Goal: Task Accomplishment & Management: Use online tool/utility

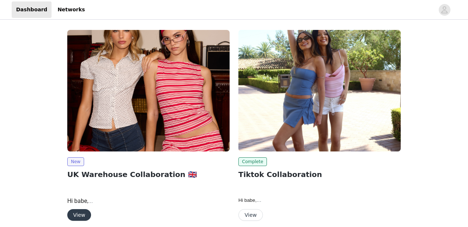
click at [82, 213] on button "View" at bounding box center [79, 215] width 24 height 12
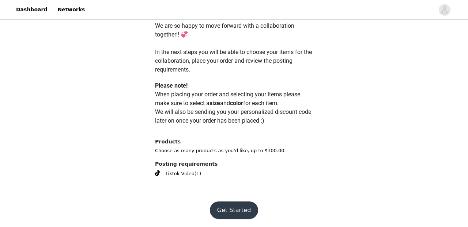
scroll to position [366, 0]
click at [232, 207] on button "Get Started" at bounding box center [234, 211] width 49 height 18
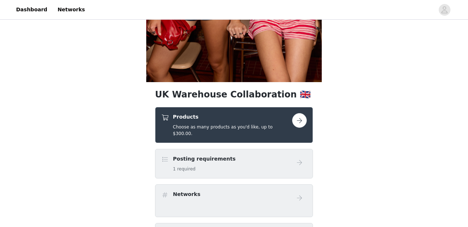
scroll to position [203, 0]
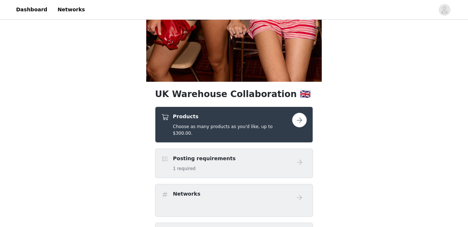
click at [302, 118] on button "button" at bounding box center [299, 120] width 15 height 15
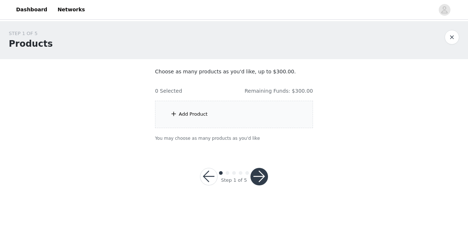
click at [292, 118] on div "Add Product" at bounding box center [234, 114] width 158 height 27
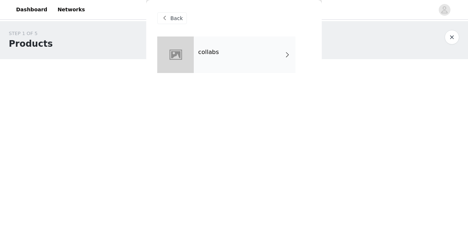
click at [279, 54] on div "collabs" at bounding box center [245, 55] width 102 height 37
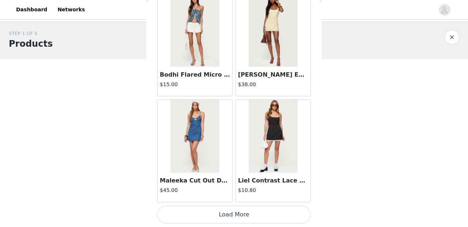
click at [245, 212] on button "Load More" at bounding box center [234, 215] width 154 height 18
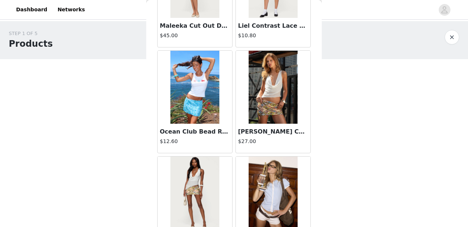
scroll to position [1047, 0]
click at [266, 94] on img at bounding box center [273, 86] width 49 height 73
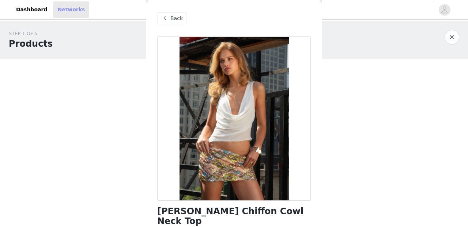
scroll to position [0, 0]
click at [173, 18] on span "Back" at bounding box center [176, 19] width 12 height 8
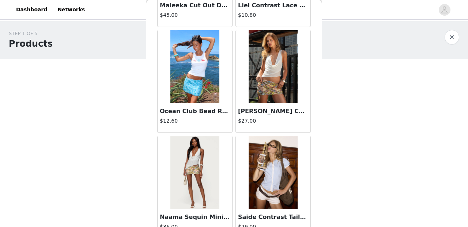
scroll to position [1067, 0]
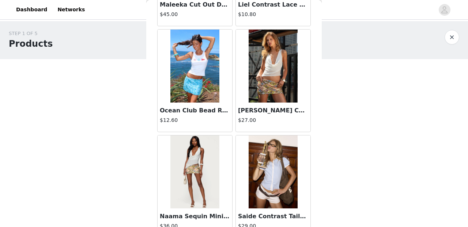
click at [196, 196] on img at bounding box center [194, 172] width 49 height 73
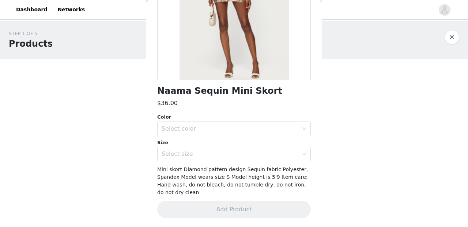
scroll to position [120, 0]
click at [209, 127] on div "Select color" at bounding box center [230, 129] width 137 height 7
click at [198, 145] on li "MIX" at bounding box center [234, 145] width 154 height 12
click at [204, 152] on div "Select size" at bounding box center [230, 154] width 137 height 7
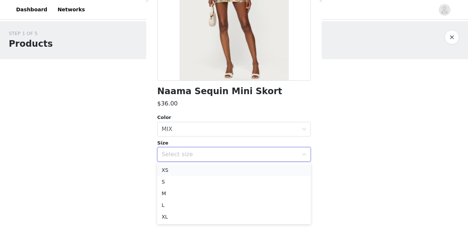
click at [187, 170] on li "XS" at bounding box center [234, 170] width 154 height 12
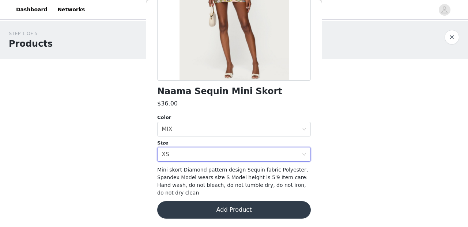
click at [219, 209] on button "Add Product" at bounding box center [234, 210] width 154 height 18
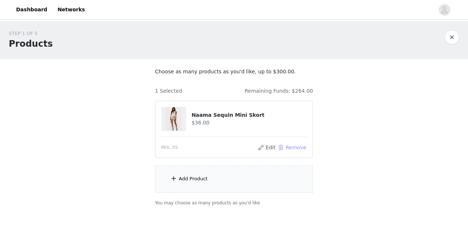
click at [286, 147] on button "Remove" at bounding box center [291, 147] width 29 height 9
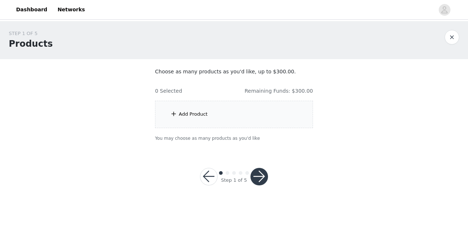
click at [197, 119] on div "Add Product" at bounding box center [234, 114] width 158 height 27
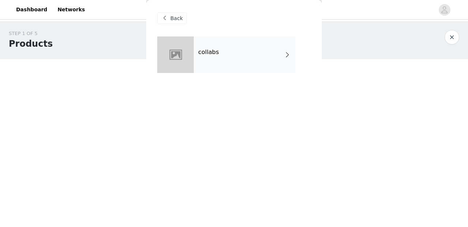
click at [271, 60] on div "collabs" at bounding box center [245, 55] width 102 height 37
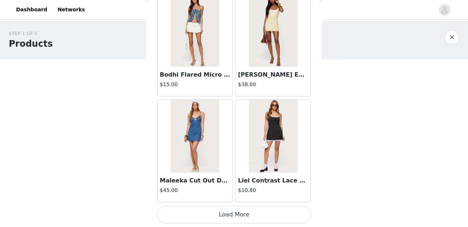
scroll to position [0, 0]
click at [215, 212] on button "Load More" at bounding box center [234, 215] width 154 height 18
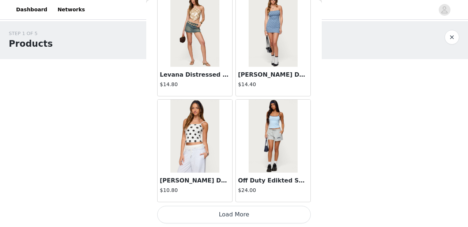
click at [239, 211] on button "Load More" at bounding box center [234, 215] width 154 height 18
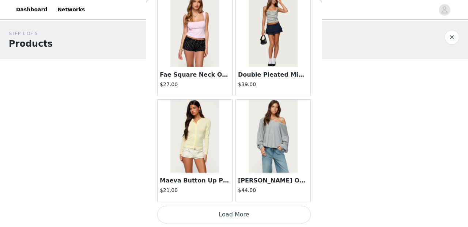
click at [225, 214] on button "Load More" at bounding box center [234, 215] width 154 height 18
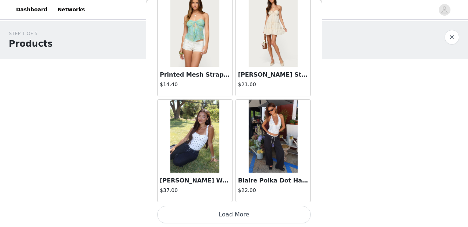
click at [234, 217] on button "Load More" at bounding box center [234, 215] width 154 height 18
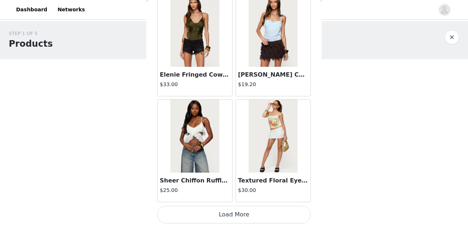
scroll to position [5132, 0]
click at [231, 215] on button "Load More" at bounding box center [234, 215] width 154 height 18
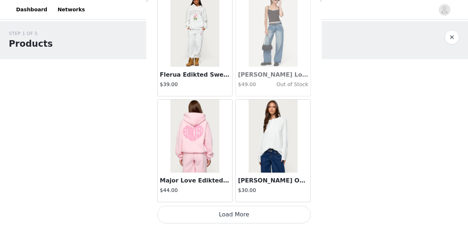
scroll to position [0, 0]
click at [258, 214] on button "Load More" at bounding box center [234, 215] width 154 height 18
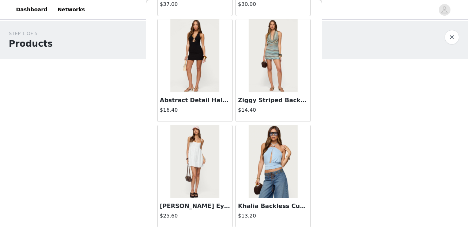
scroll to position [6593, 0]
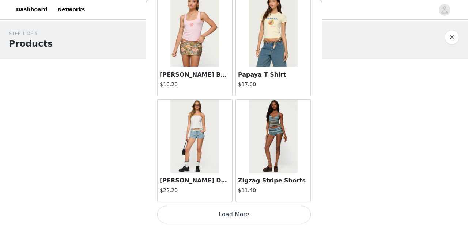
click at [258, 212] on button "Load More" at bounding box center [234, 215] width 154 height 18
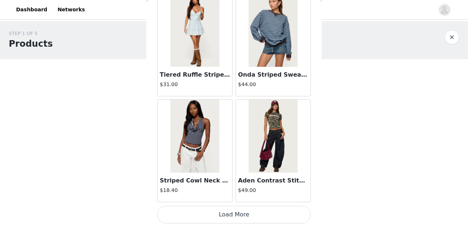
scroll to position [0, 0]
click at [259, 213] on button "Load More" at bounding box center [234, 215] width 154 height 18
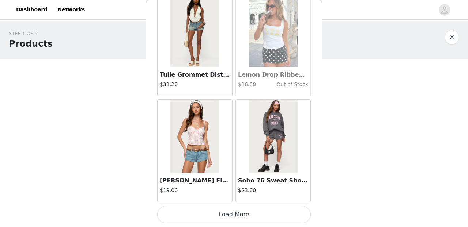
scroll to position [9372, 0]
click at [257, 216] on button "Load More" at bounding box center [234, 215] width 154 height 18
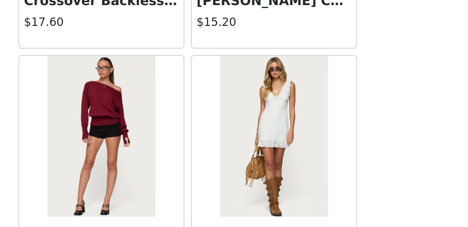
scroll to position [10432, 0]
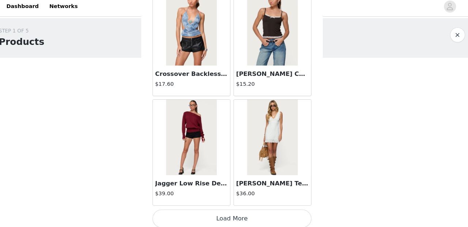
click at [284, 209] on button "Load More" at bounding box center [234, 215] width 154 height 18
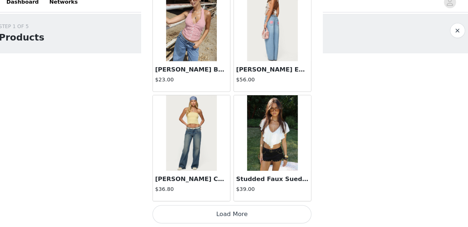
scroll to position [0, 0]
click at [284, 208] on button "Load More" at bounding box center [234, 215] width 154 height 18
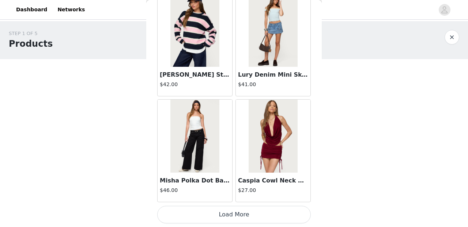
click at [265, 215] on button "Load More" at bounding box center [234, 215] width 154 height 18
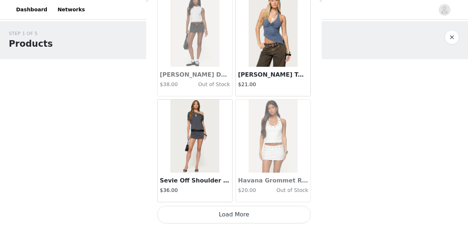
click at [278, 215] on button "Load More" at bounding box center [234, 215] width 154 height 18
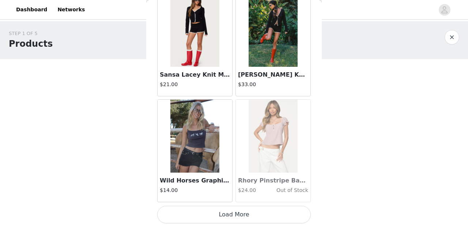
click at [265, 219] on button "Load More" at bounding box center [234, 215] width 154 height 18
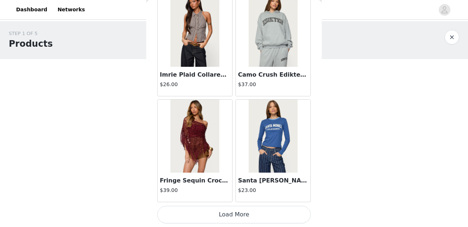
click at [249, 211] on button "Load More" at bounding box center [234, 215] width 154 height 18
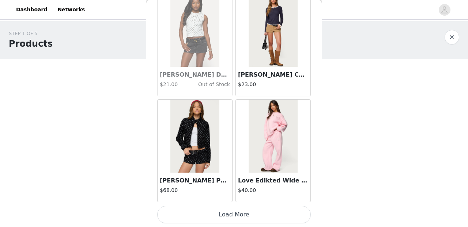
scroll to position [16792, 0]
click at [239, 217] on button "Load More" at bounding box center [234, 215] width 154 height 18
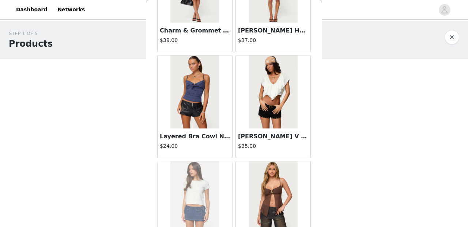
scroll to position [17690, 0]
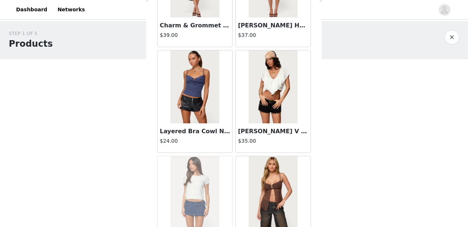
click at [279, 111] on img at bounding box center [273, 86] width 49 height 73
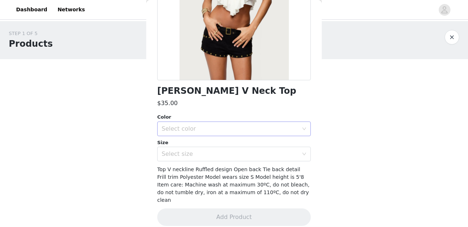
scroll to position [120, 0]
click at [245, 126] on div "Select color" at bounding box center [230, 129] width 137 height 7
click at [238, 145] on li "CREAM" at bounding box center [234, 145] width 154 height 12
click at [238, 155] on div "Select size" at bounding box center [230, 154] width 137 height 7
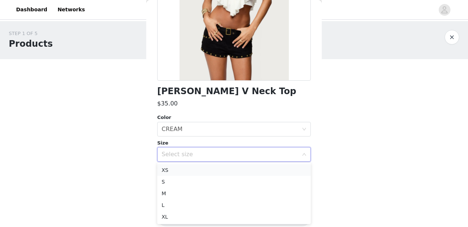
click at [212, 170] on li "XS" at bounding box center [234, 170] width 154 height 12
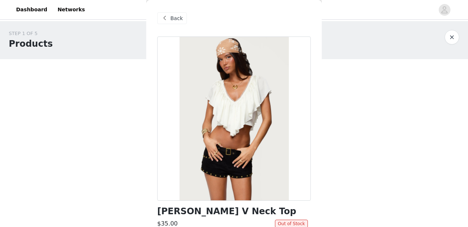
scroll to position [0, 0]
